Goal: Task Accomplishment & Management: Use online tool/utility

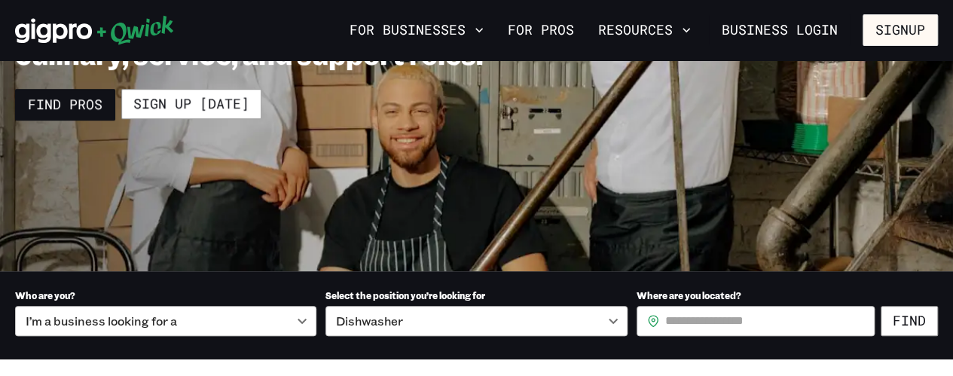
scroll to position [231, 0]
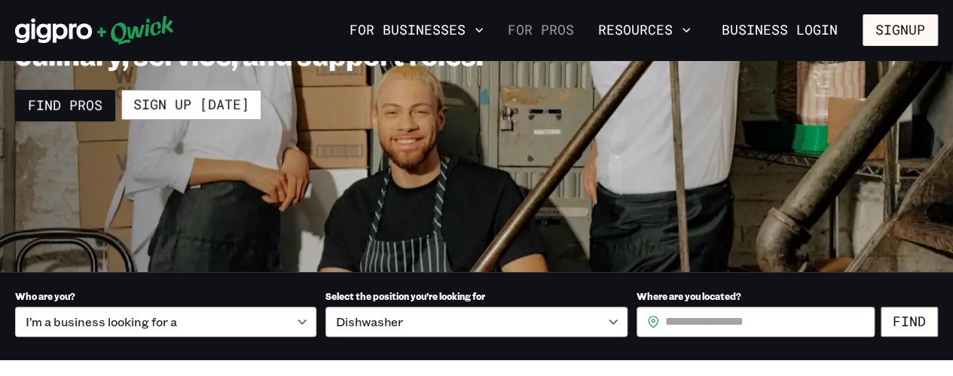
click at [557, 29] on link "For Pros" at bounding box center [541, 30] width 78 height 26
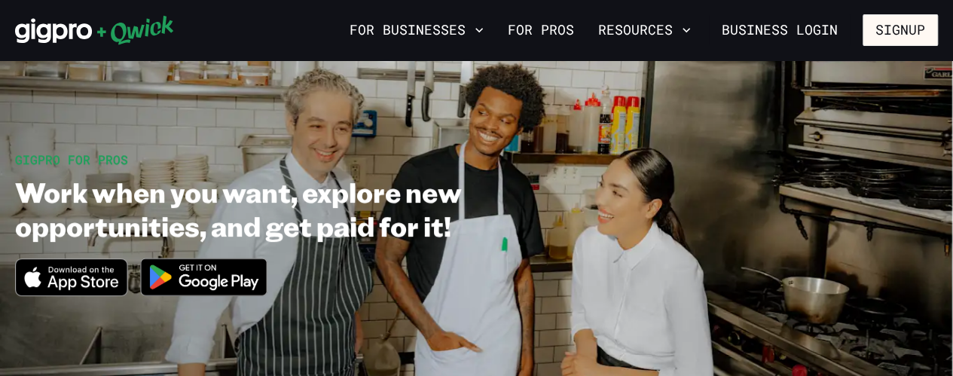
scroll to position [74, 0]
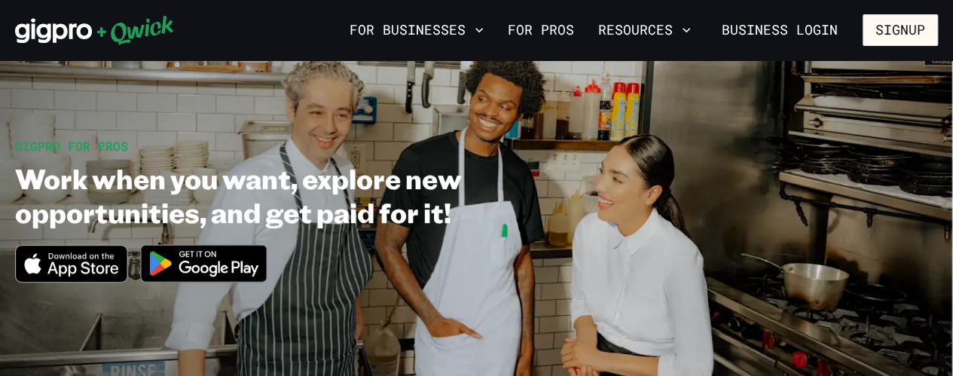
click at [113, 141] on span "GIGPRO FOR PROS" at bounding box center [71, 146] width 113 height 16
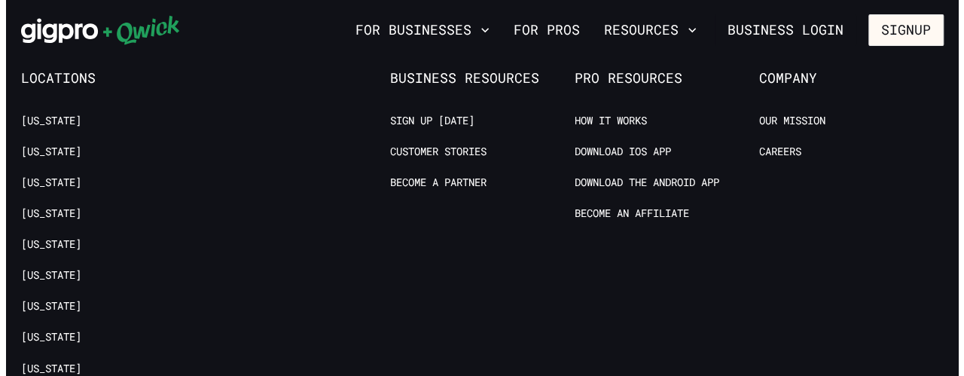
scroll to position [2930, 0]
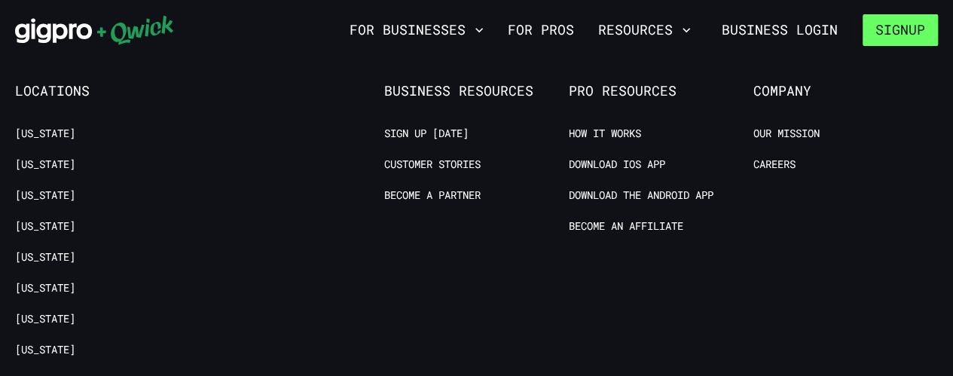
click at [893, 24] on button "Signup" at bounding box center [899, 30] width 75 height 32
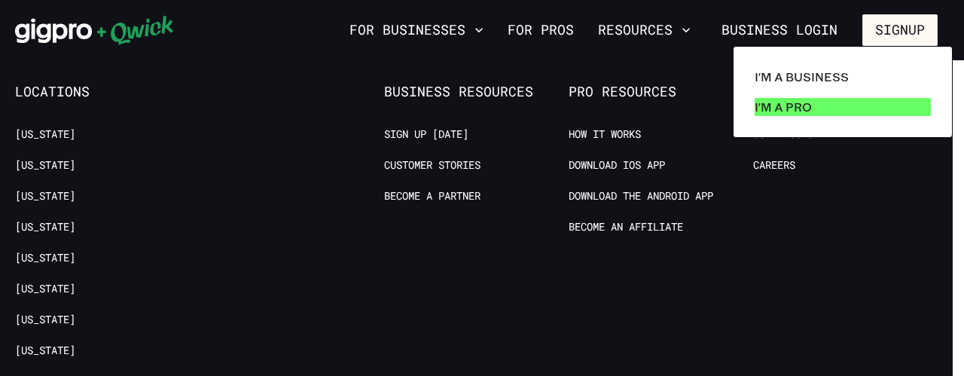
scroll to position [2930, 0]
click at [809, 107] on p "I'm a Pro" at bounding box center [783, 107] width 57 height 18
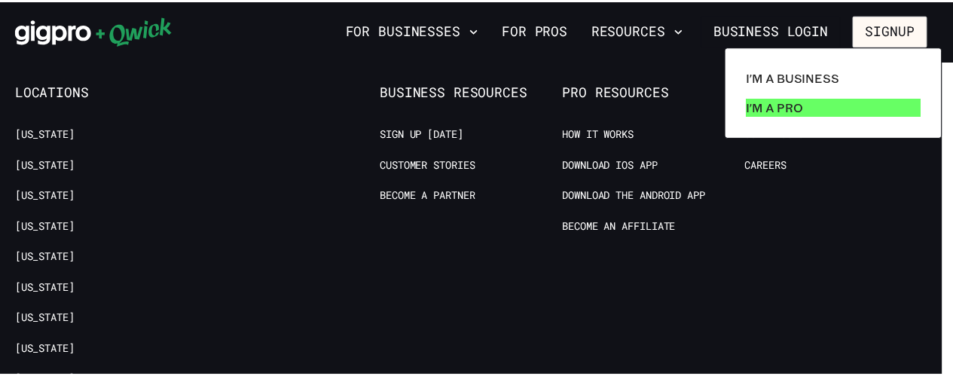
scroll to position [0, 0]
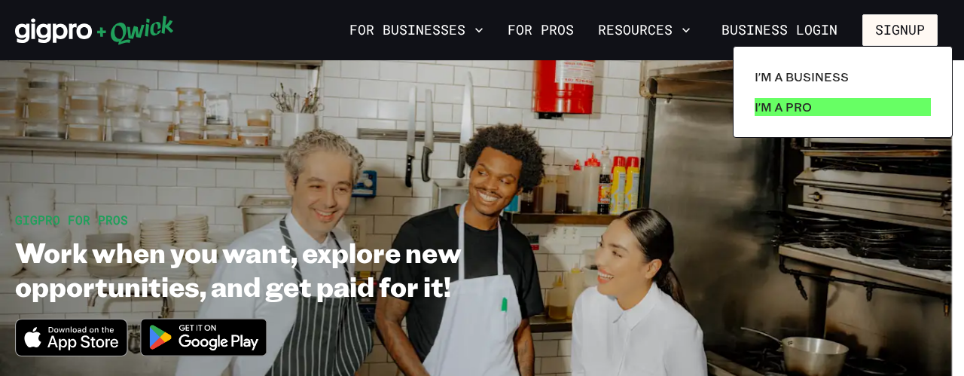
click at [809, 107] on p "I'm a Pro" at bounding box center [783, 107] width 57 height 18
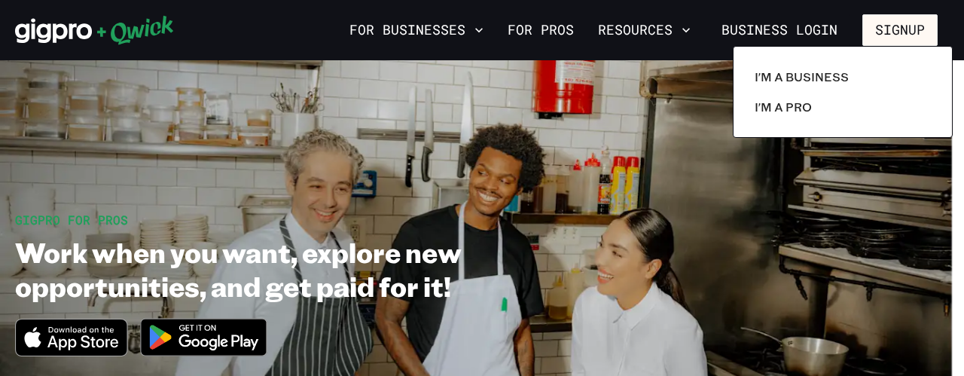
click at [694, 238] on div at bounding box center [482, 188] width 964 height 376
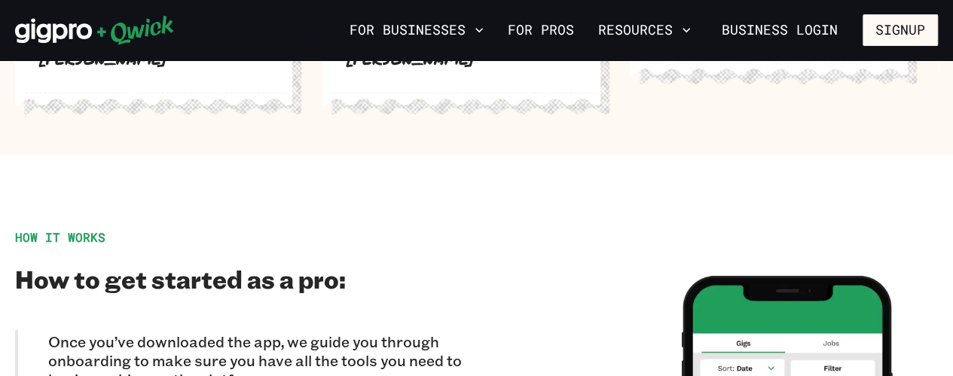
scroll to position [1179, 0]
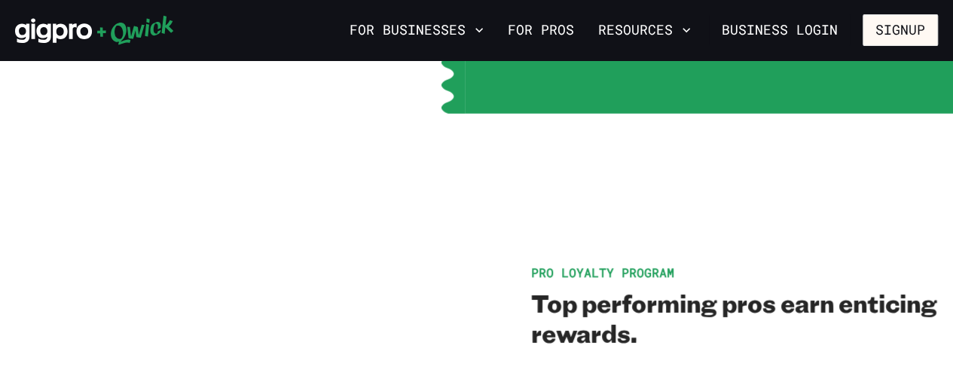
scroll to position [2272, 0]
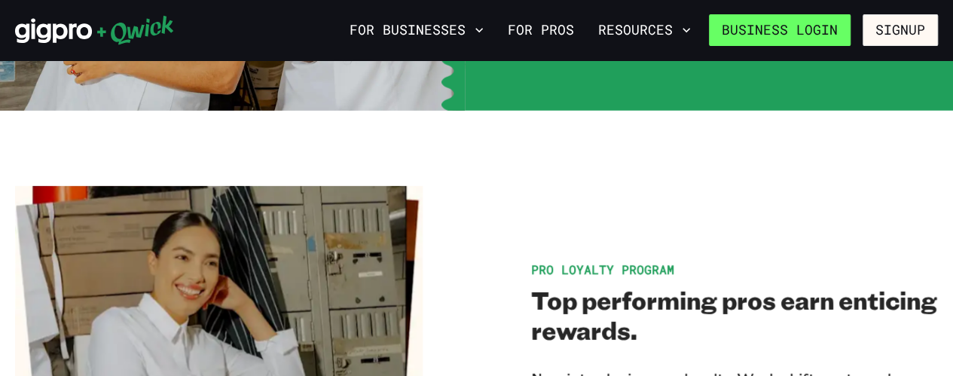
click at [770, 29] on link "Business Login" at bounding box center [780, 30] width 142 height 32
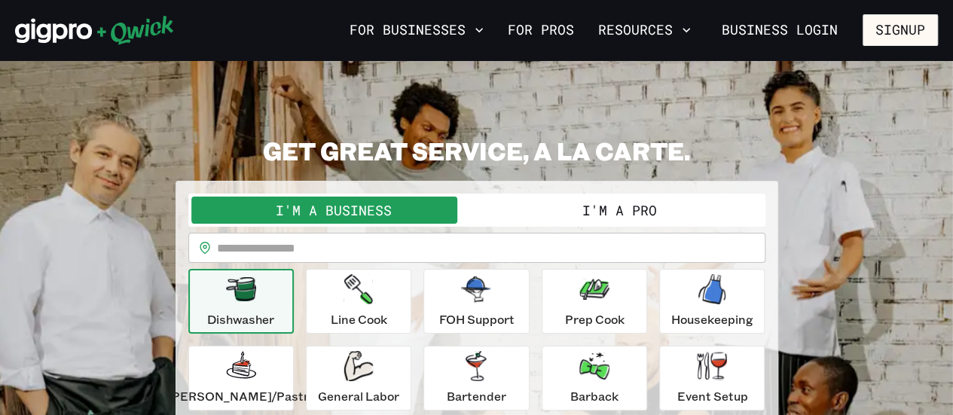
click at [605, 206] on button "I'm a Pro" at bounding box center [619, 210] width 285 height 27
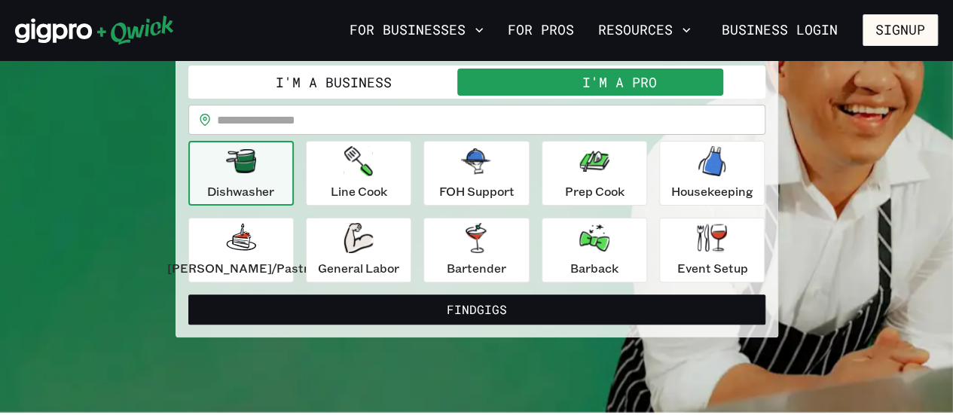
scroll to position [116, 0]
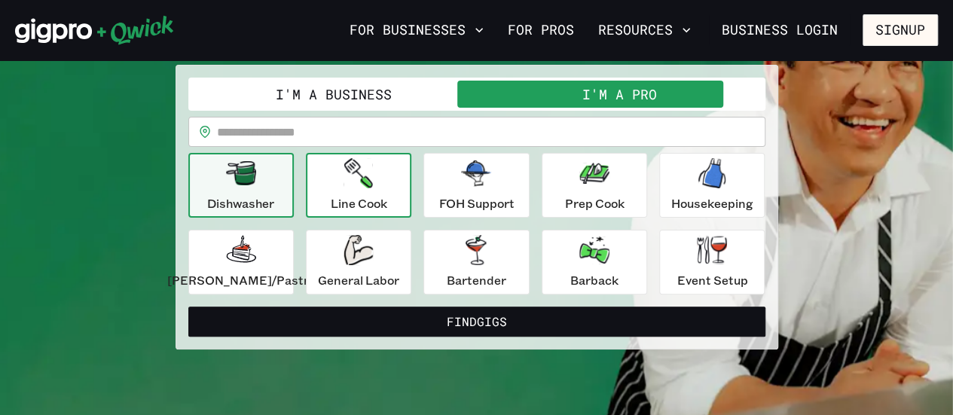
click at [360, 182] on icon "button" at bounding box center [358, 173] width 29 height 30
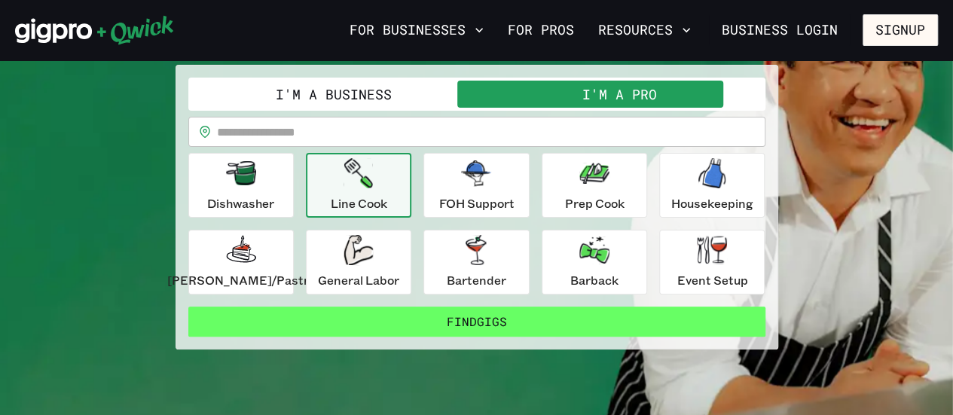
click at [451, 323] on button "Find Gigs" at bounding box center [476, 322] width 577 height 30
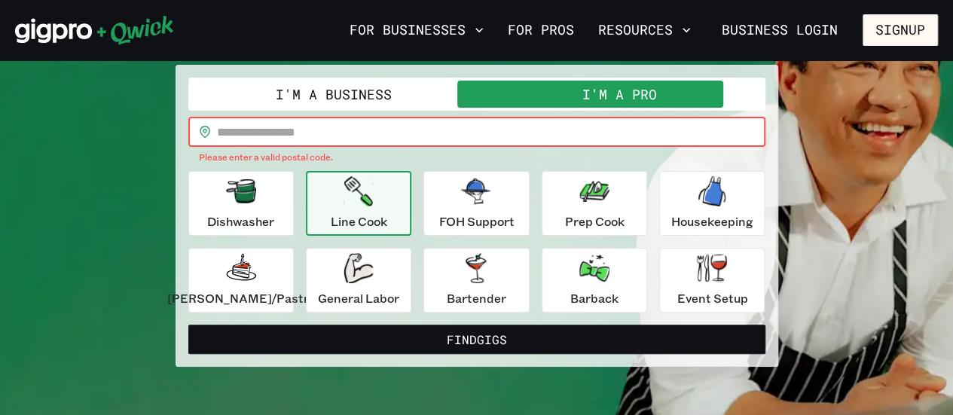
click at [256, 139] on input "text" at bounding box center [491, 132] width 548 height 30
type input "*****"
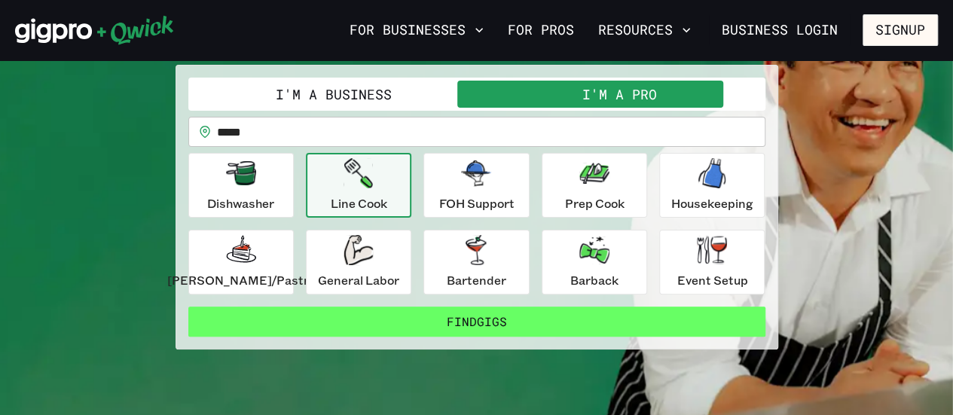
click at [493, 325] on button "Find Gigs" at bounding box center [476, 322] width 577 height 30
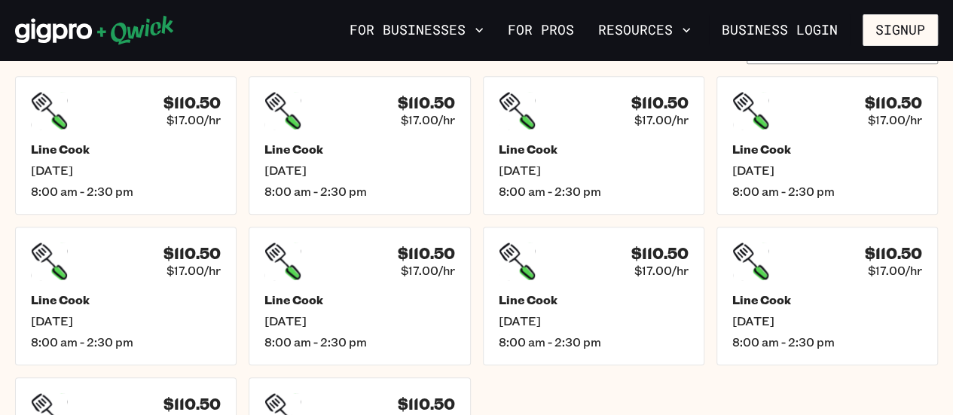
scroll to position [410, 0]
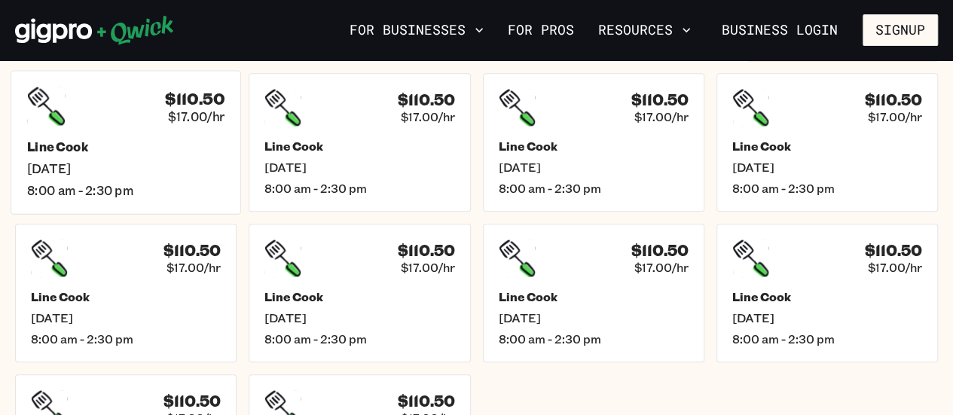
click at [205, 197] on div "$110.50 $17.00/hr Line Cook Wed, Sep 17 8:00 am - 2:30 pm" at bounding box center [126, 142] width 230 height 144
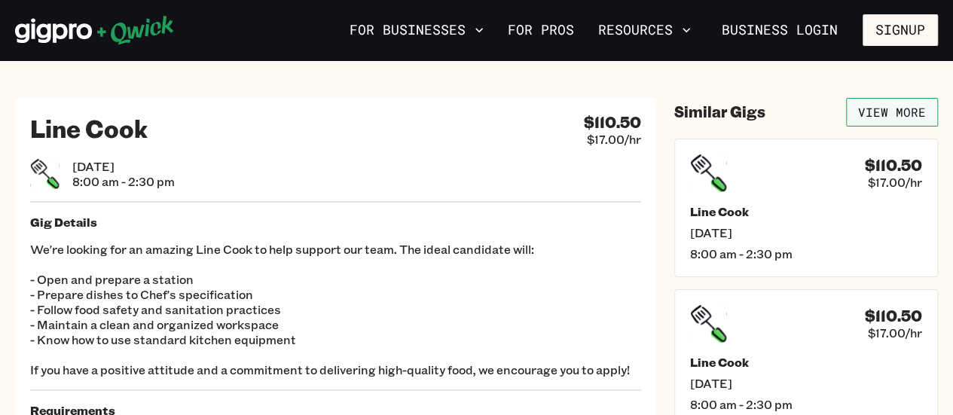
click at [895, 111] on link "View More" at bounding box center [892, 112] width 92 height 29
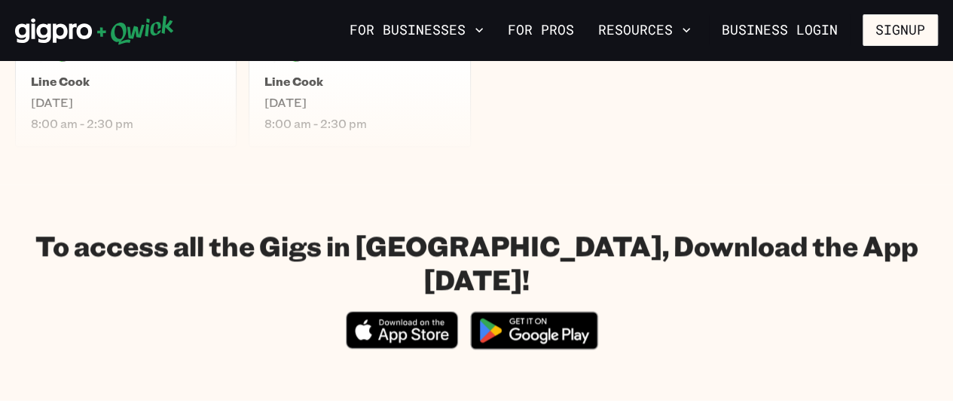
scroll to position [770, 0]
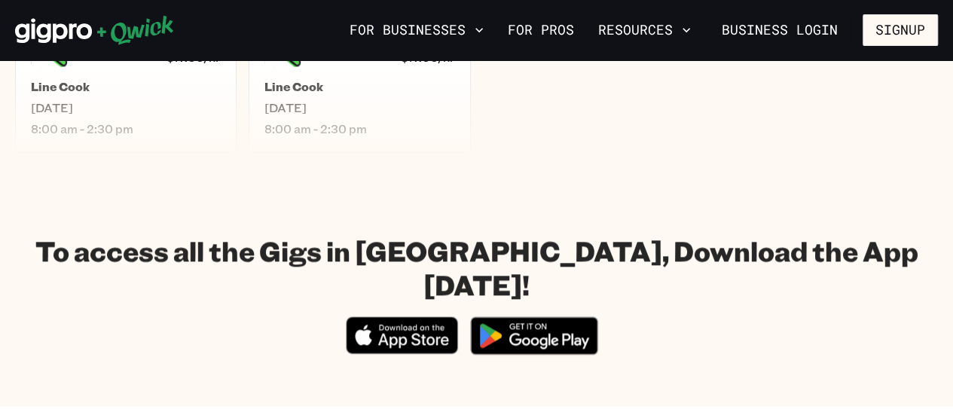
click at [523, 307] on img at bounding box center [534, 335] width 146 height 56
